Goal: Find contact information: Find contact information

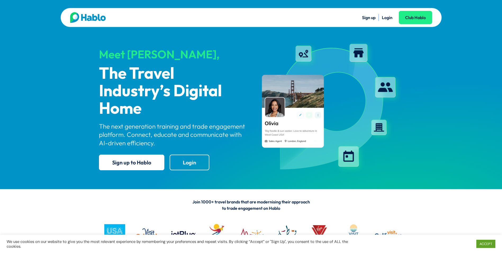
click at [389, 20] on link "Login" at bounding box center [387, 17] width 11 height 5
click at [388, 16] on link "Login" at bounding box center [387, 17] width 11 height 5
click at [385, 17] on link "Login" at bounding box center [387, 17] width 11 height 5
click at [192, 158] on link "Login" at bounding box center [190, 162] width 40 height 16
click at [186, 163] on link "Login" at bounding box center [190, 162] width 40 height 16
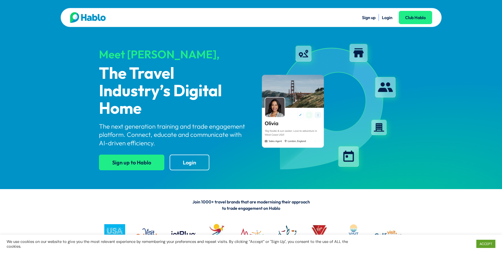
click at [141, 163] on link "Sign up to Hablo" at bounding box center [131, 162] width 65 height 16
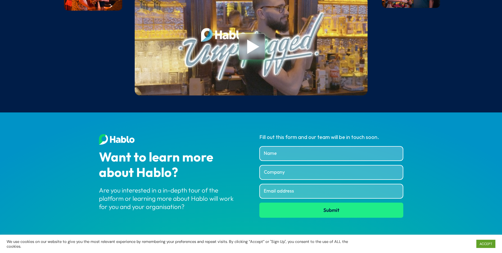
scroll to position [1994, 0]
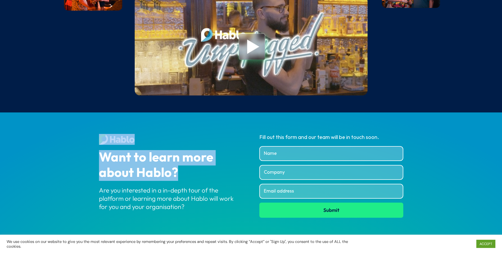
drag, startPoint x: 215, startPoint y: 180, endPoint x: 241, endPoint y: 138, distance: 48.7
click at [241, 138] on div "Want to learn more about Hablo? Are you interested in a in-depth tour of the pl…" at bounding box center [171, 172] width 144 height 77
click at [181, 152] on div "Want to learn more about Hablo?" at bounding box center [171, 165] width 144 height 30
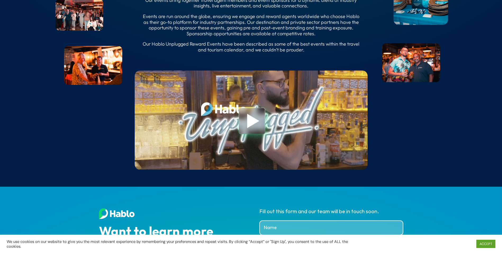
scroll to position [1994, 0]
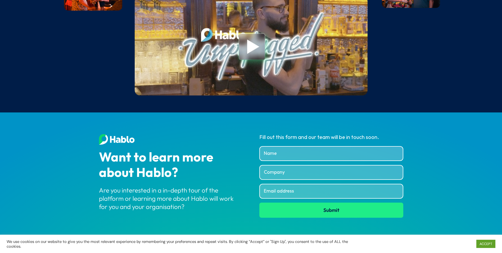
drag, startPoint x: 290, startPoint y: 151, endPoint x: 291, endPoint y: 157, distance: 6.1
click at [290, 151] on input "Name" at bounding box center [331, 153] width 144 height 15
click at [266, 171] on input "Company" at bounding box center [331, 172] width 144 height 15
click at [268, 195] on input "Email address" at bounding box center [331, 190] width 144 height 15
click at [239, 153] on div "Want to learn more about Hablo?" at bounding box center [171, 165] width 144 height 30
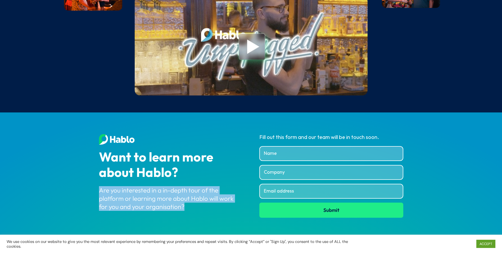
drag, startPoint x: 188, startPoint y: 212, endPoint x: 85, endPoint y: 181, distance: 107.6
click at [85, 181] on div "Want to learn more about Hablo? Are you interested in a in-depth tour of the pl…" at bounding box center [251, 175] width 502 height 126
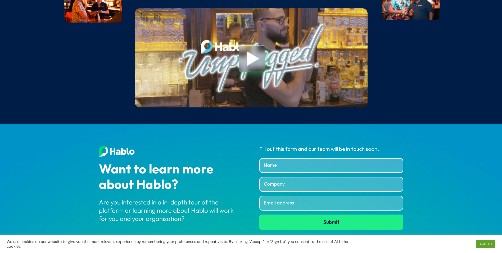
click at [158, 187] on div "Want to learn more about Hablo?" at bounding box center [171, 177] width 144 height 30
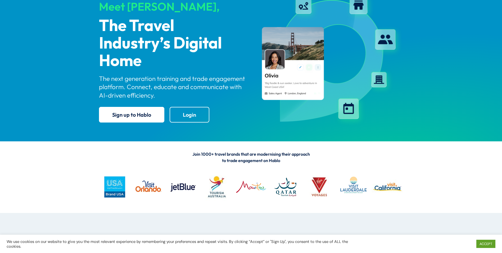
scroll to position [0, 0]
